Goal: Task Accomplishment & Management: Manage account settings

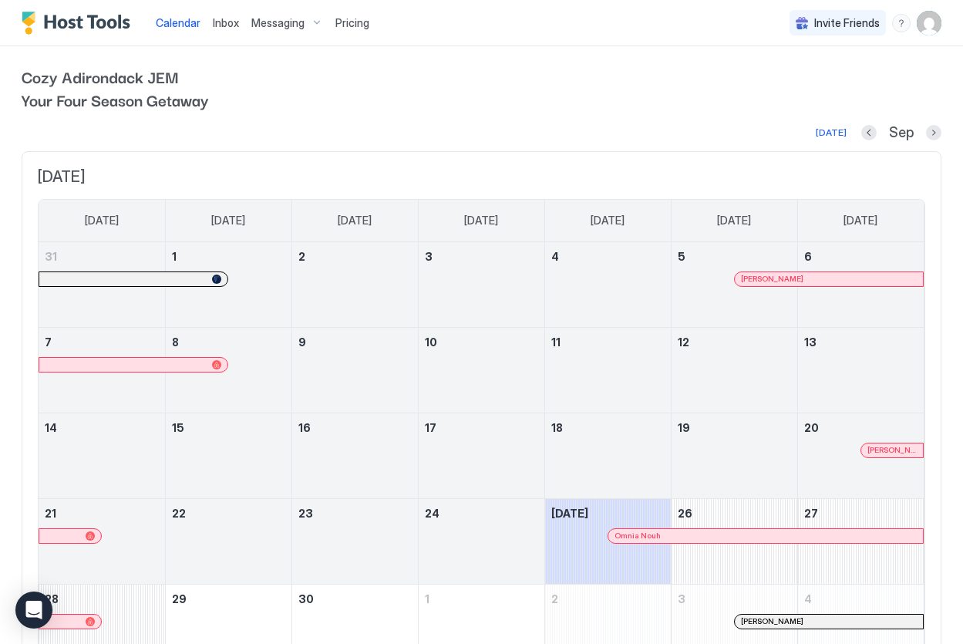
click at [351, 20] on span "Pricing" at bounding box center [352, 23] width 34 height 14
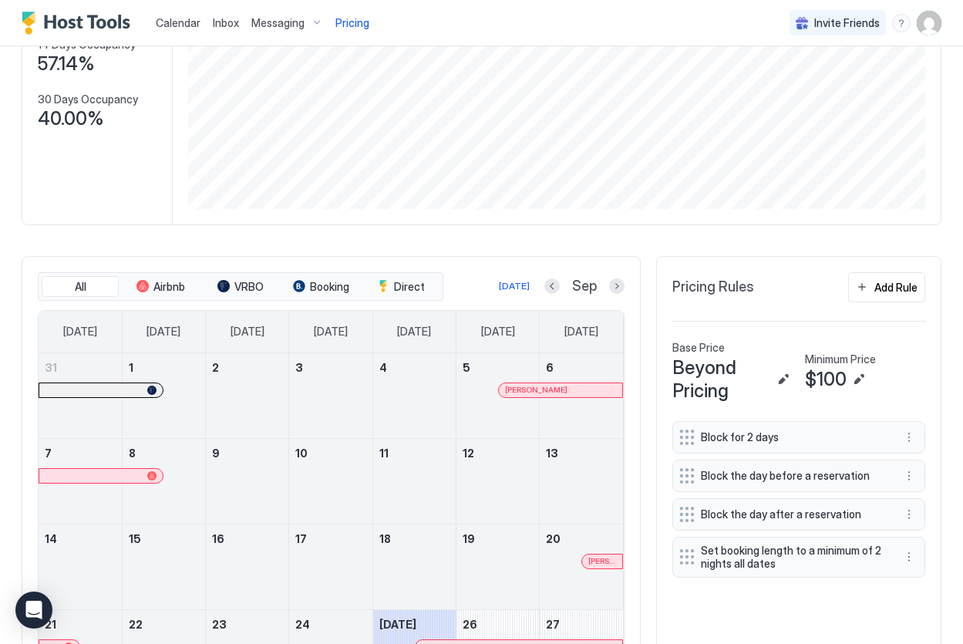
scroll to position [329, 0]
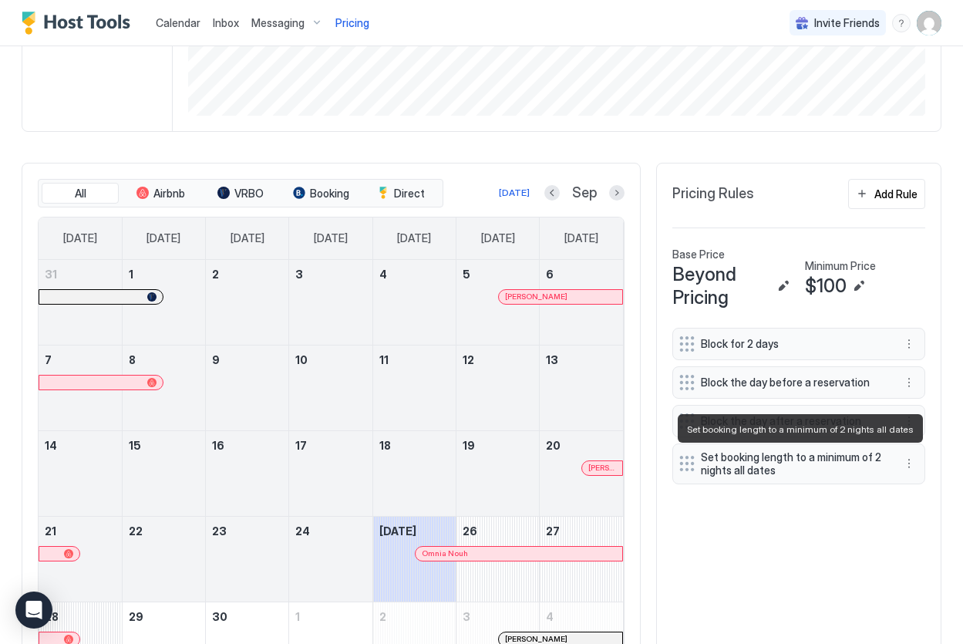
click at [778, 466] on span "Set booking length to a minimum of 2 nights all dates" at bounding box center [793, 463] width 184 height 27
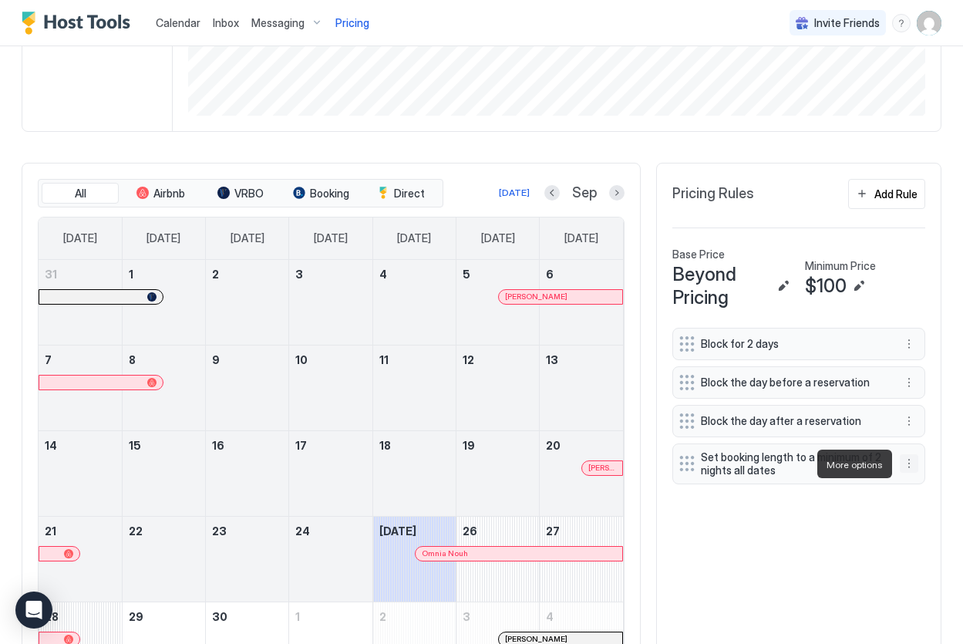
click at [915, 467] on button "More options" at bounding box center [909, 463] width 19 height 19
click at [915, 491] on div "Edit" at bounding box center [924, 486] width 34 height 12
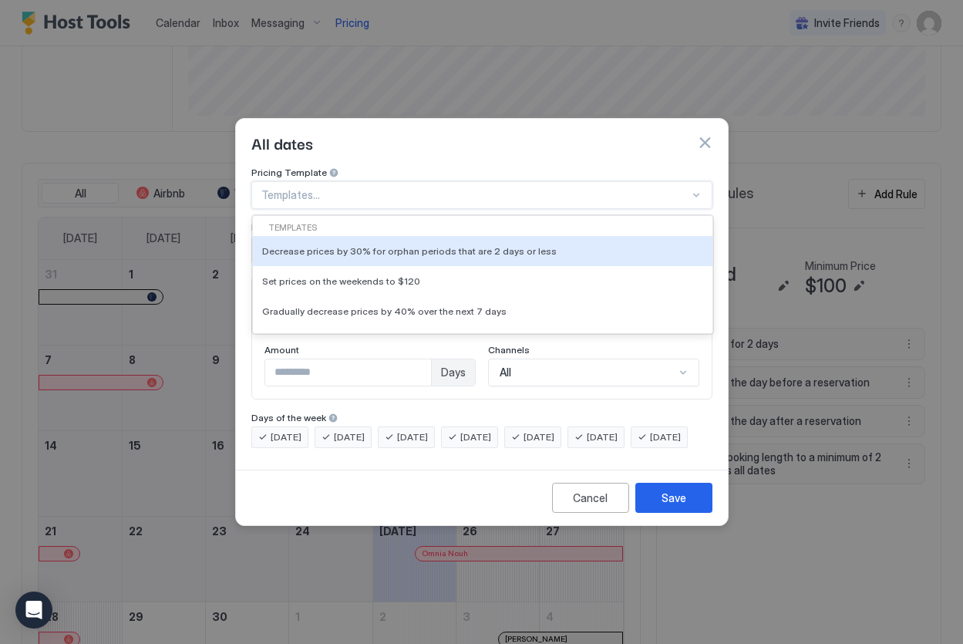
click at [379, 181] on div "Templates..." at bounding box center [481, 195] width 461 height 28
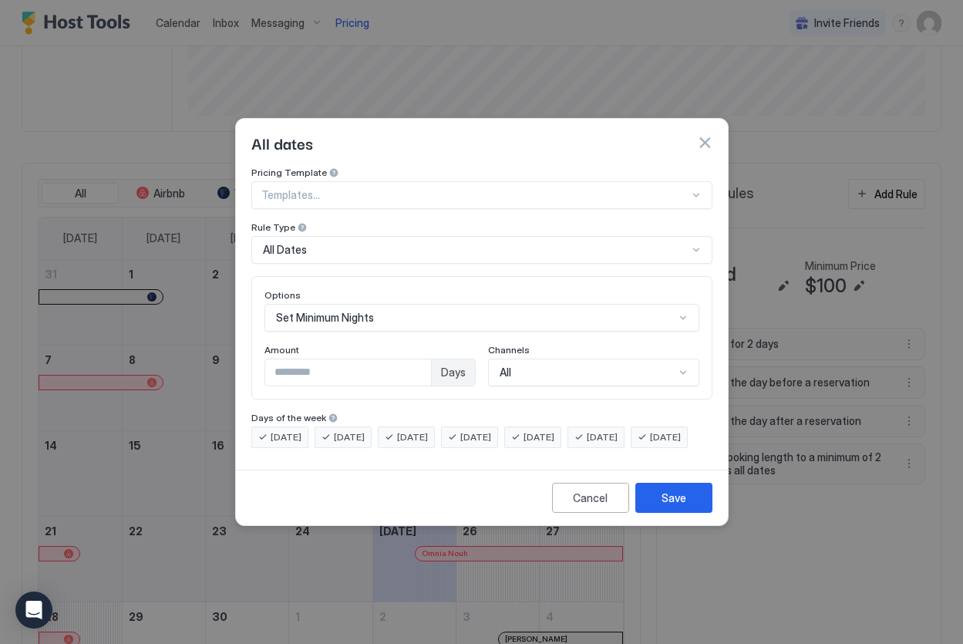
click at [390, 167] on div "Pricing Template" at bounding box center [481, 174] width 461 height 15
click at [377, 188] on div at bounding box center [475, 195] width 428 height 14
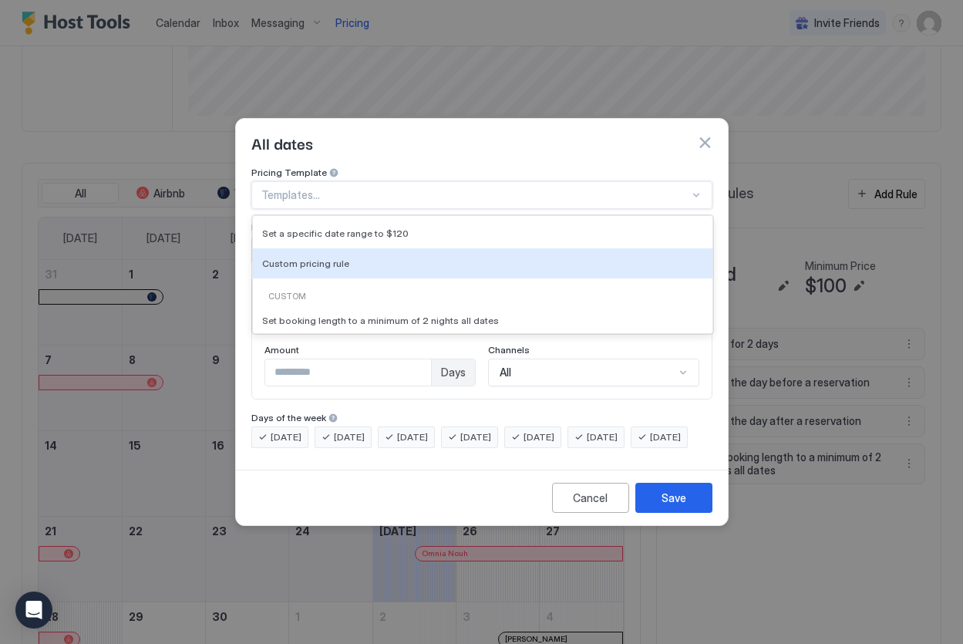
scroll to position [147, 0]
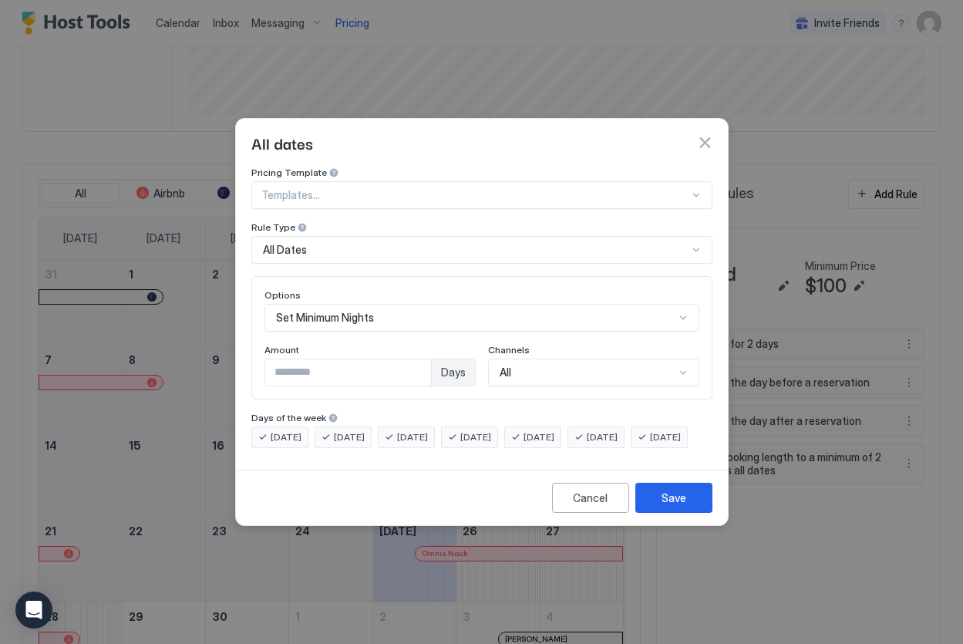
click at [373, 344] on div "Amount" at bounding box center [370, 351] width 211 height 15
click at [571, 368] on div "All" at bounding box center [593, 373] width 211 height 28
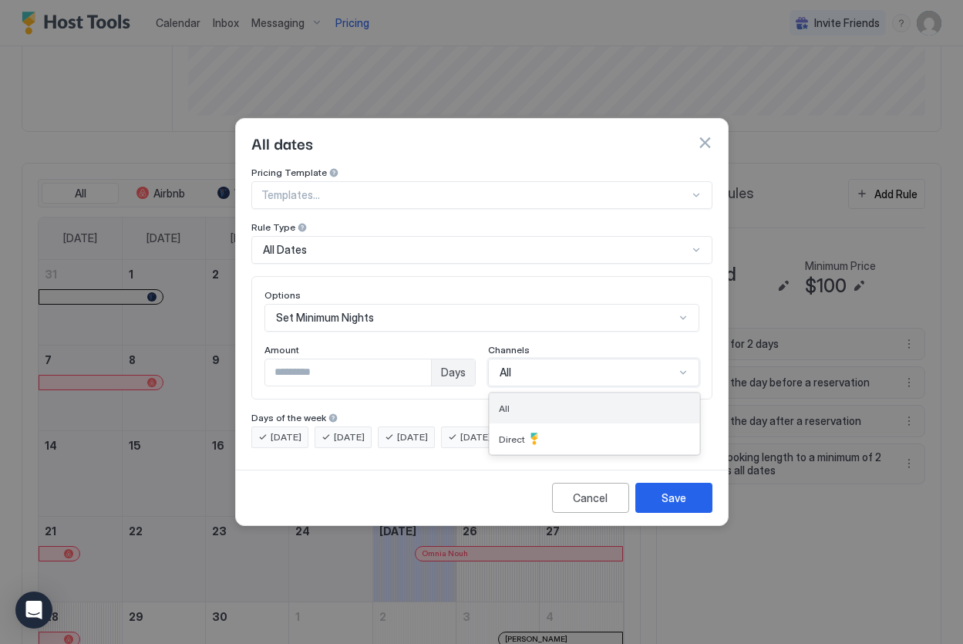
click at [555, 403] on div "All" at bounding box center [594, 409] width 191 height 12
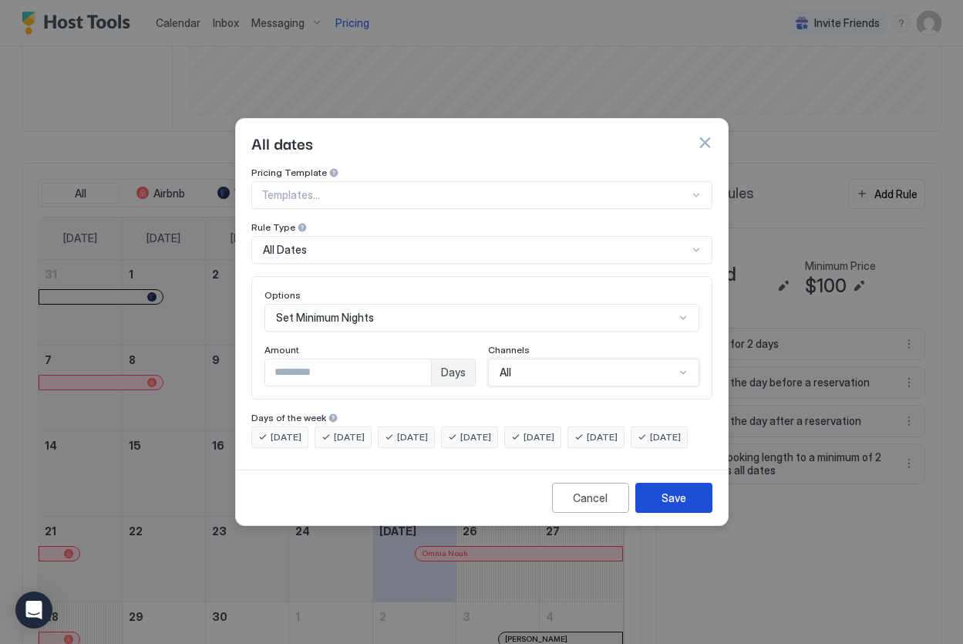
click at [674, 506] on div "Save" at bounding box center [674, 498] width 25 height 16
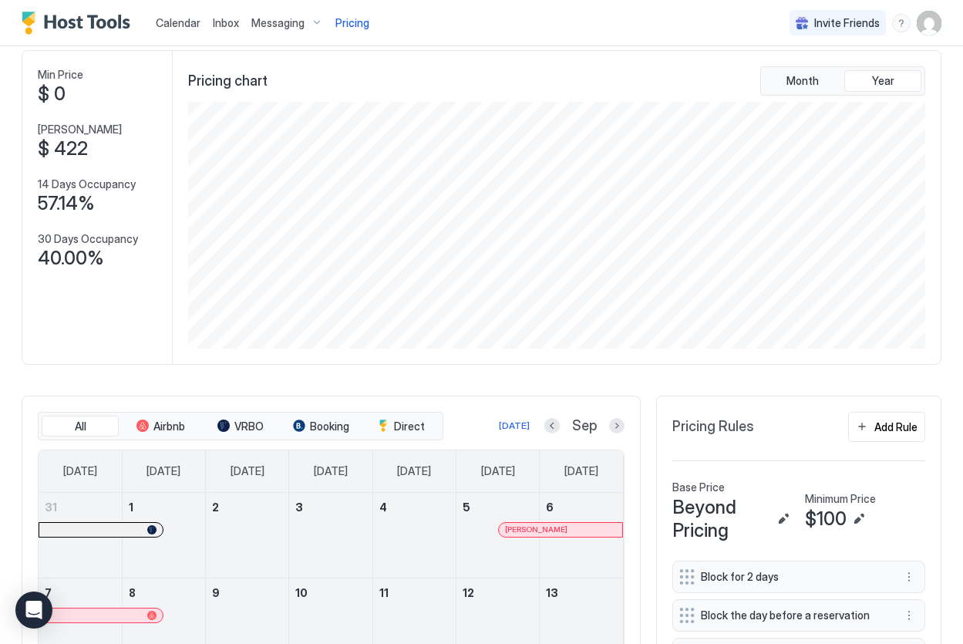
scroll to position [0, 0]
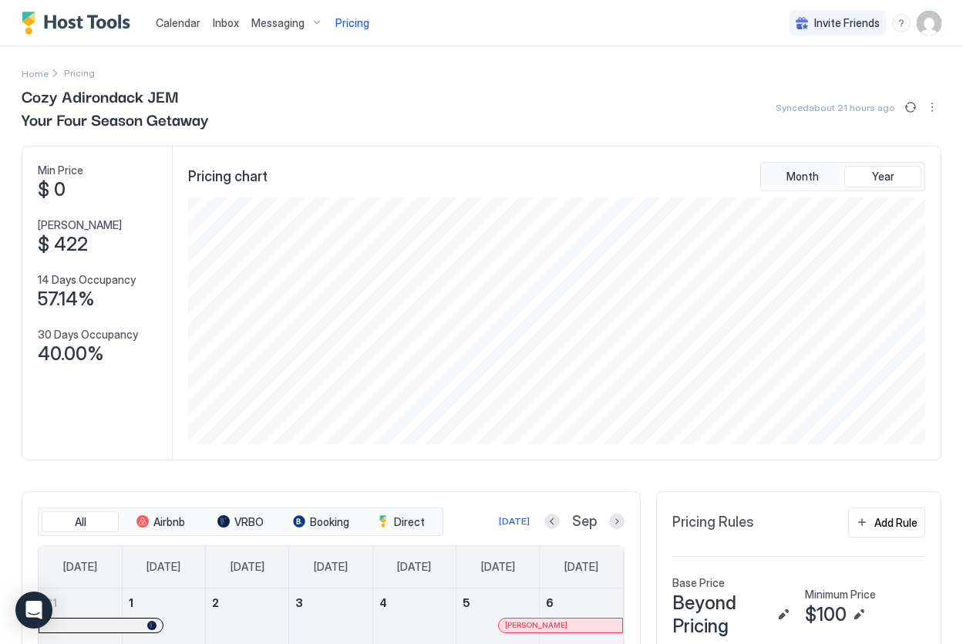
click at [225, 25] on span "Inbox" at bounding box center [226, 22] width 26 height 13
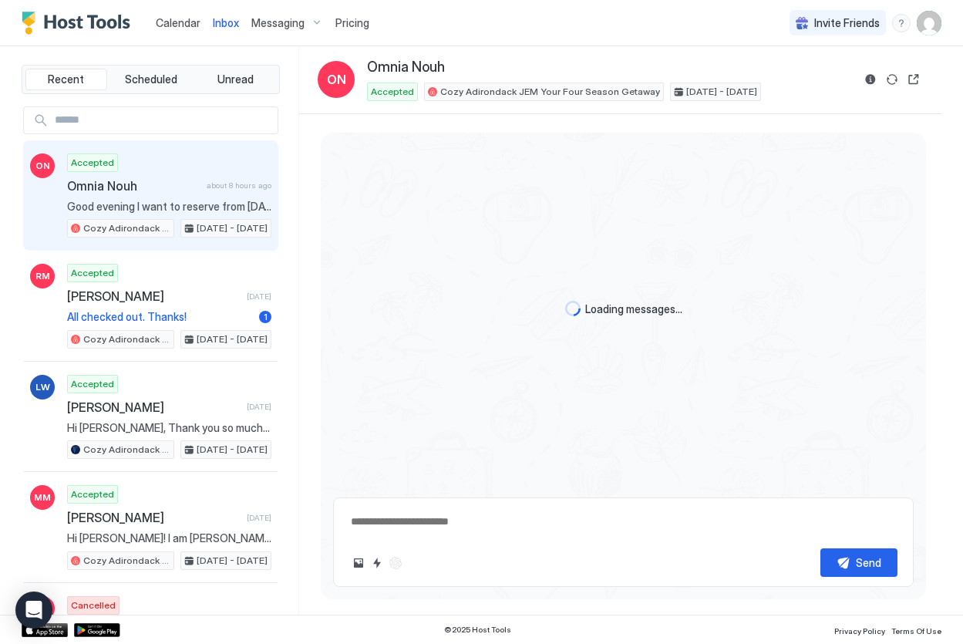
type textarea "*"
click at [177, 24] on span "Calendar" at bounding box center [178, 22] width 45 height 13
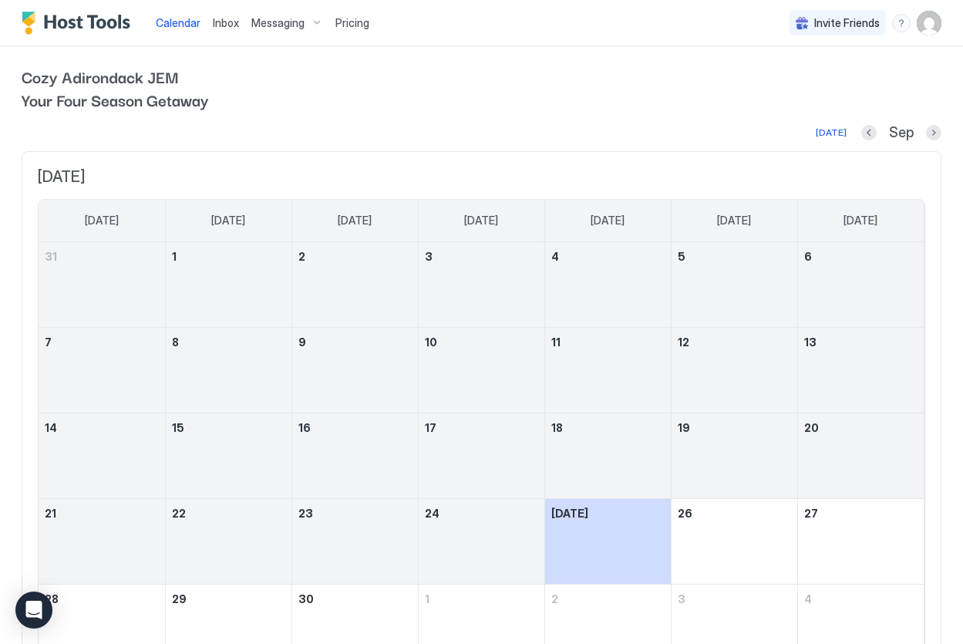
click at [368, 22] on div "Pricing" at bounding box center [352, 23] width 46 height 26
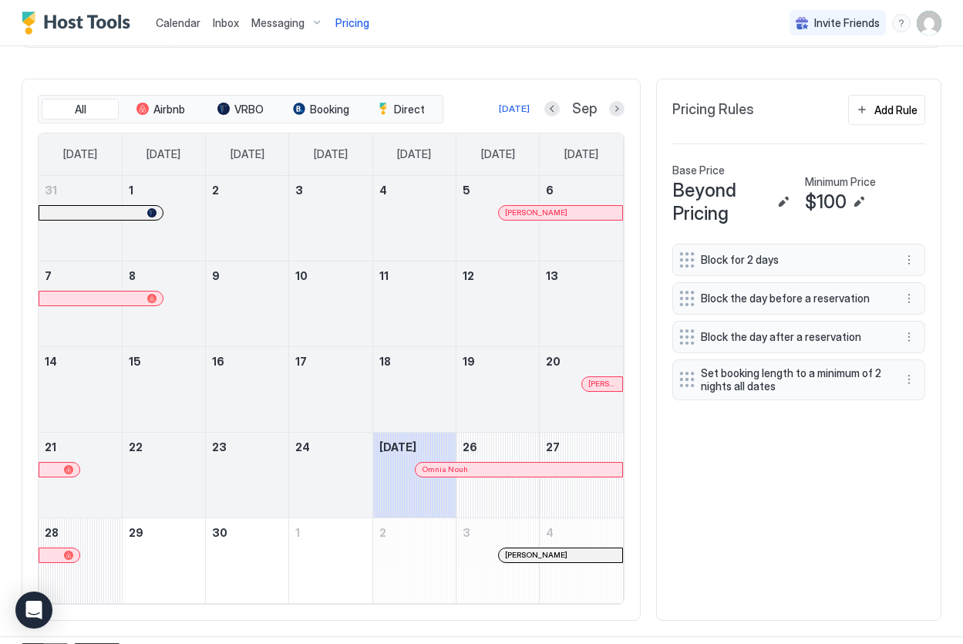
scroll to position [432, 0]
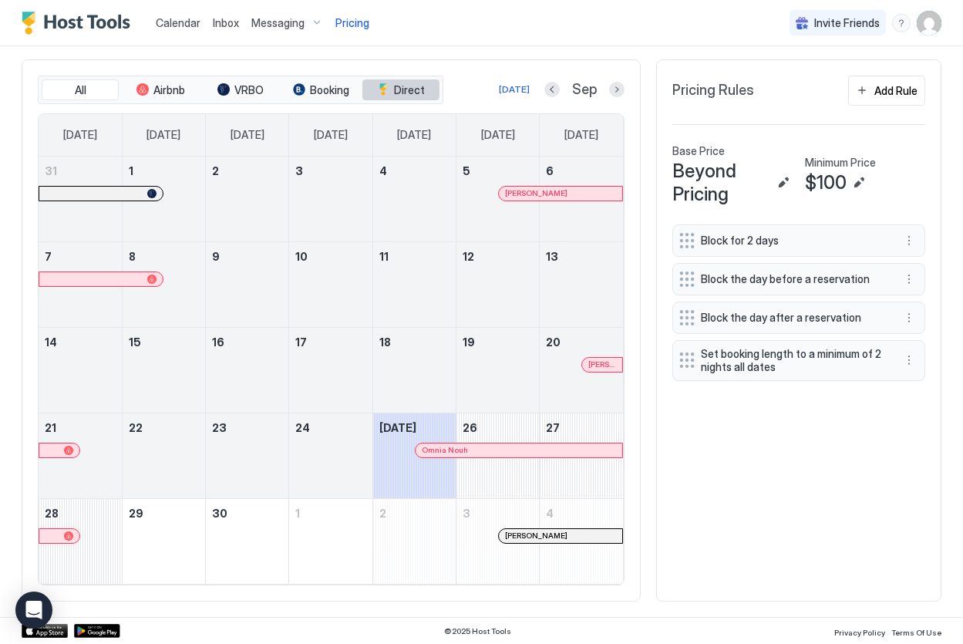
click at [404, 93] on span "Direct" at bounding box center [409, 90] width 31 height 14
click at [342, 89] on span "Booking" at bounding box center [329, 90] width 39 height 14
click at [85, 95] on span "All" at bounding box center [81, 90] width 12 height 14
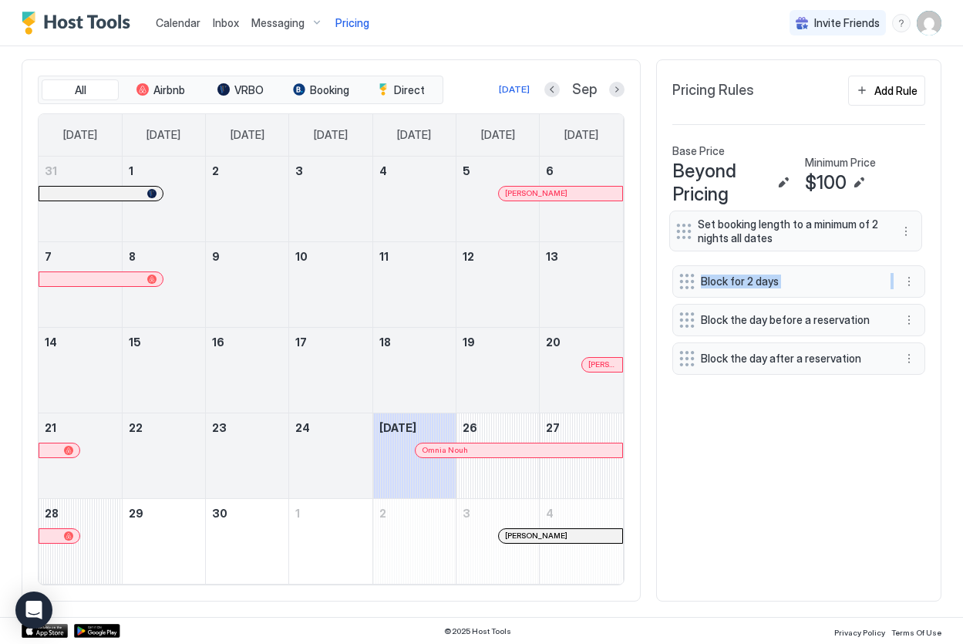
drag, startPoint x: 689, startPoint y: 359, endPoint x: 686, endPoint y: 231, distance: 128.8
click at [686, 231] on div "Block for 2 days Block the day before a reservation Block the day after a reser…" at bounding box center [799, 302] width 253 height 157
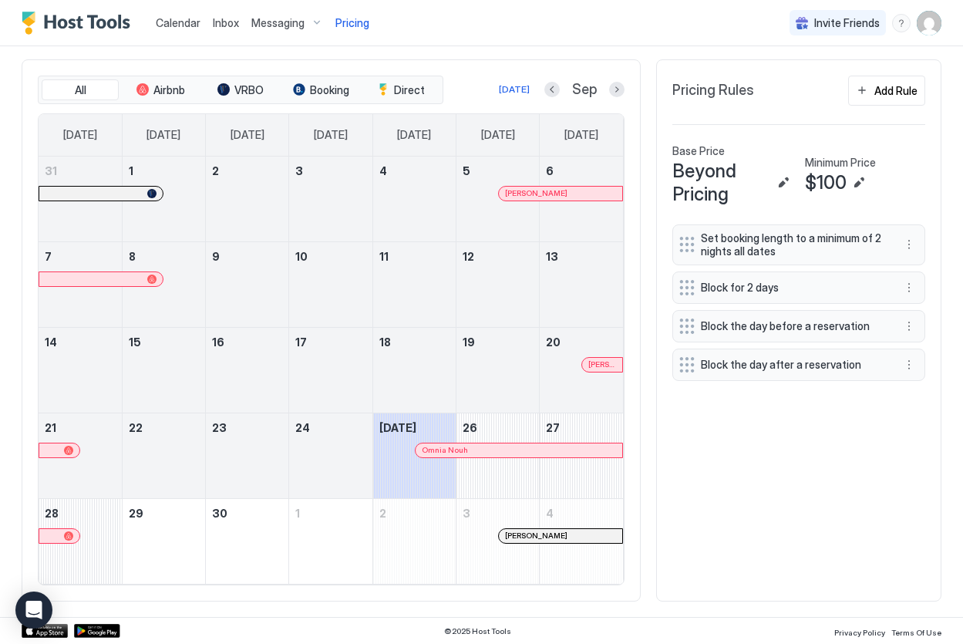
click at [735, 499] on div "All Airbnb VRBO Booking Direct [DATE] Sep [DATE] [DATE] [DATE] [DATE] [DATE] [D…" at bounding box center [482, 330] width 920 height 542
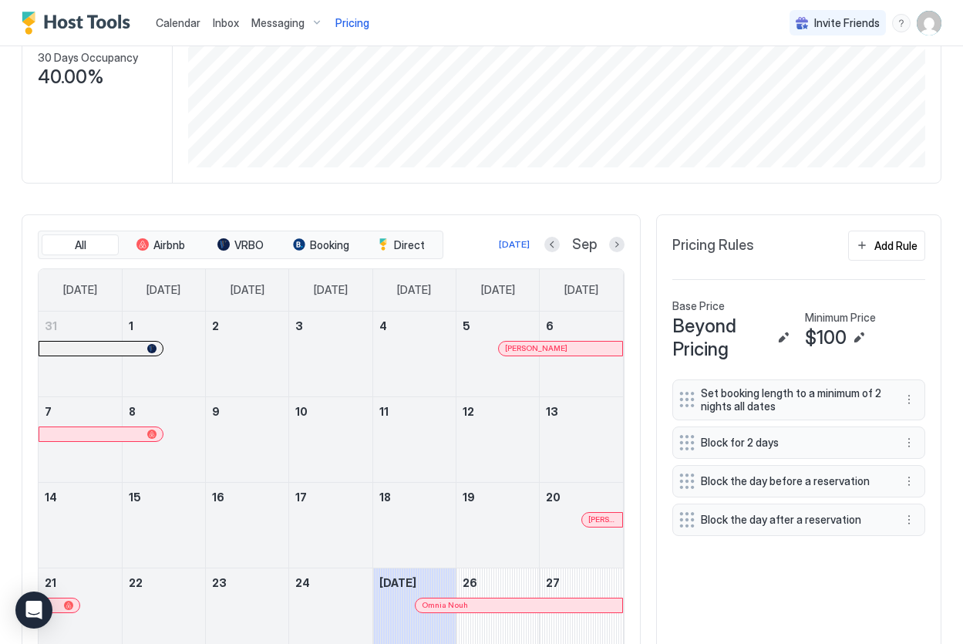
scroll to position [321, 0]
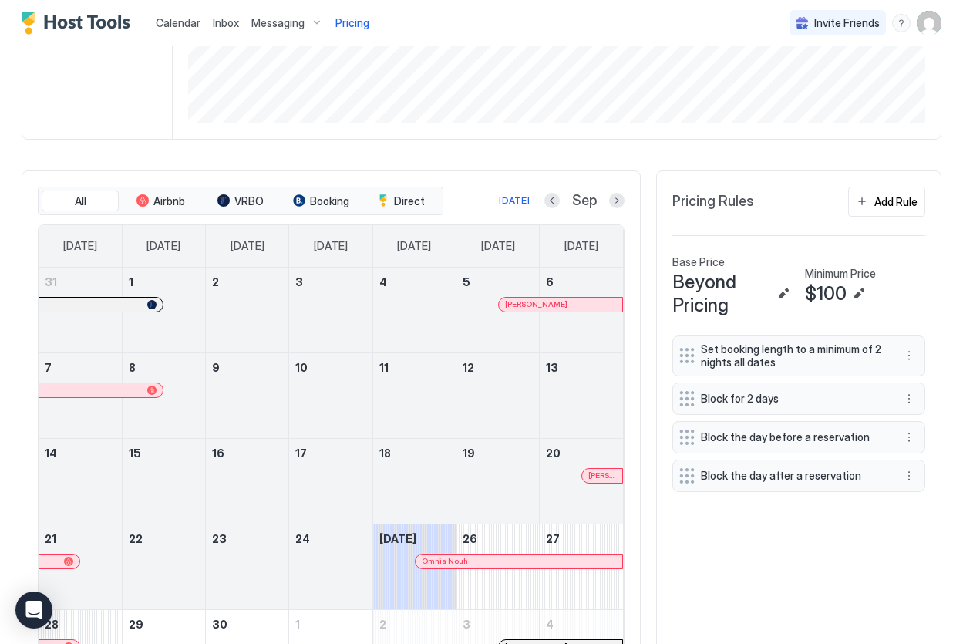
click at [376, 474] on div at bounding box center [414, 490] width 83 height 45
click at [439, 481] on div at bounding box center [414, 490] width 83 height 45
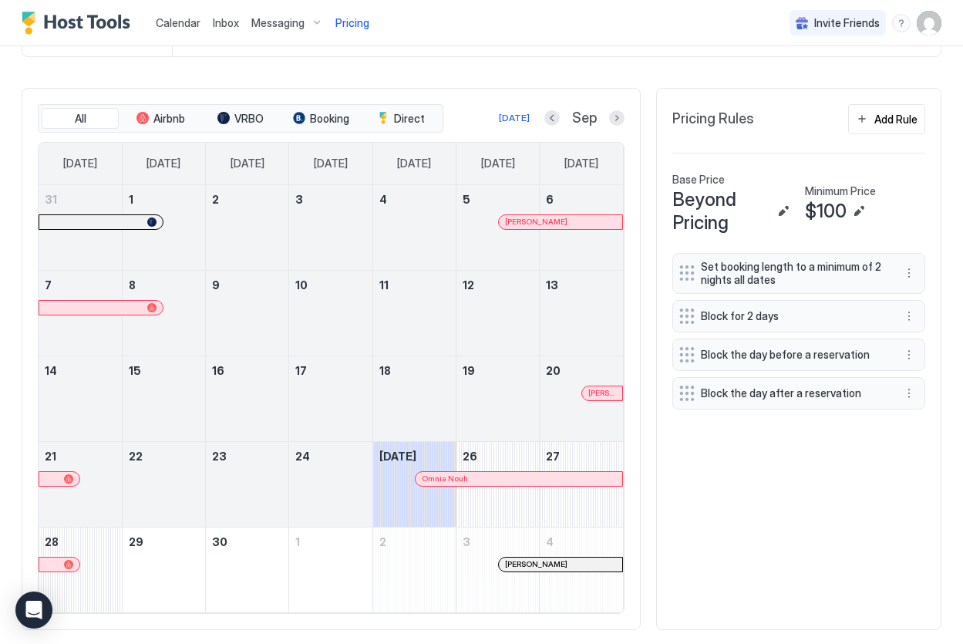
scroll to position [432, 0]
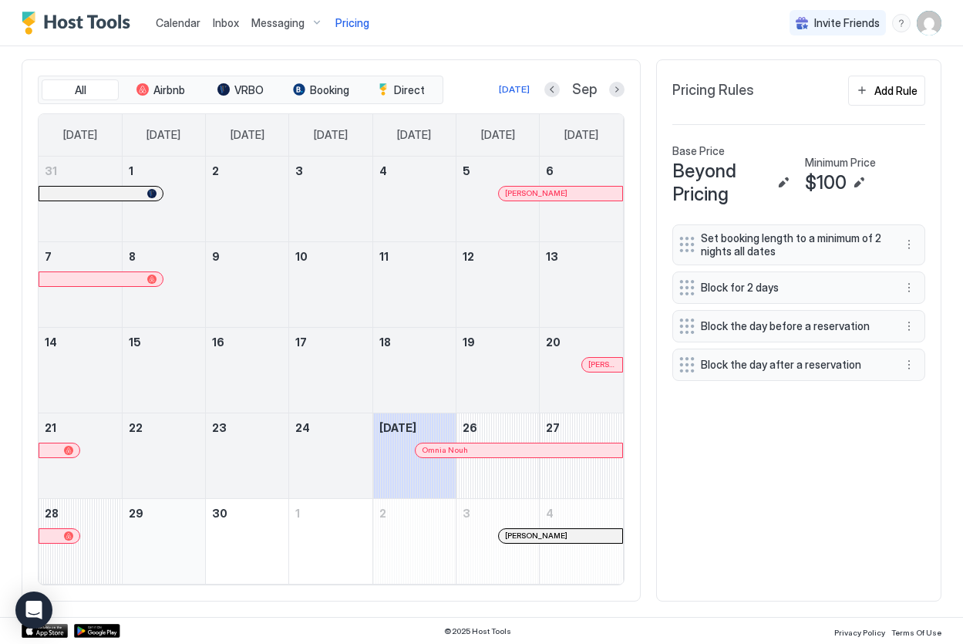
click at [170, 533] on div "September 29, 2025" at bounding box center [164, 541] width 70 height 72
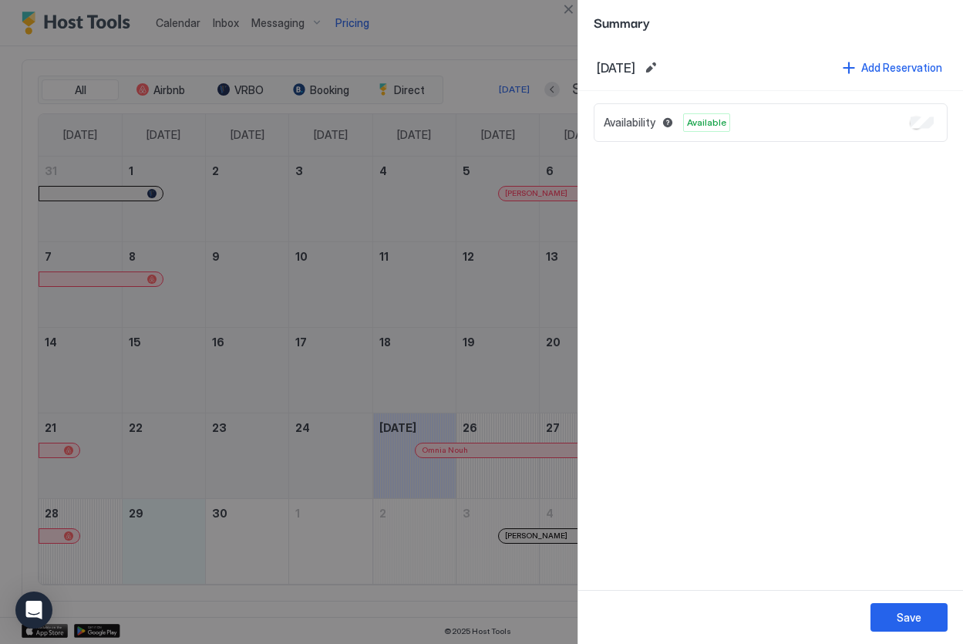
click at [248, 533] on div at bounding box center [481, 322] width 963 height 644
click at [455, 180] on div at bounding box center [481, 322] width 963 height 644
click at [565, 9] on button "Close" at bounding box center [568, 9] width 19 height 19
